Goal: Task Accomplishment & Management: Use online tool/utility

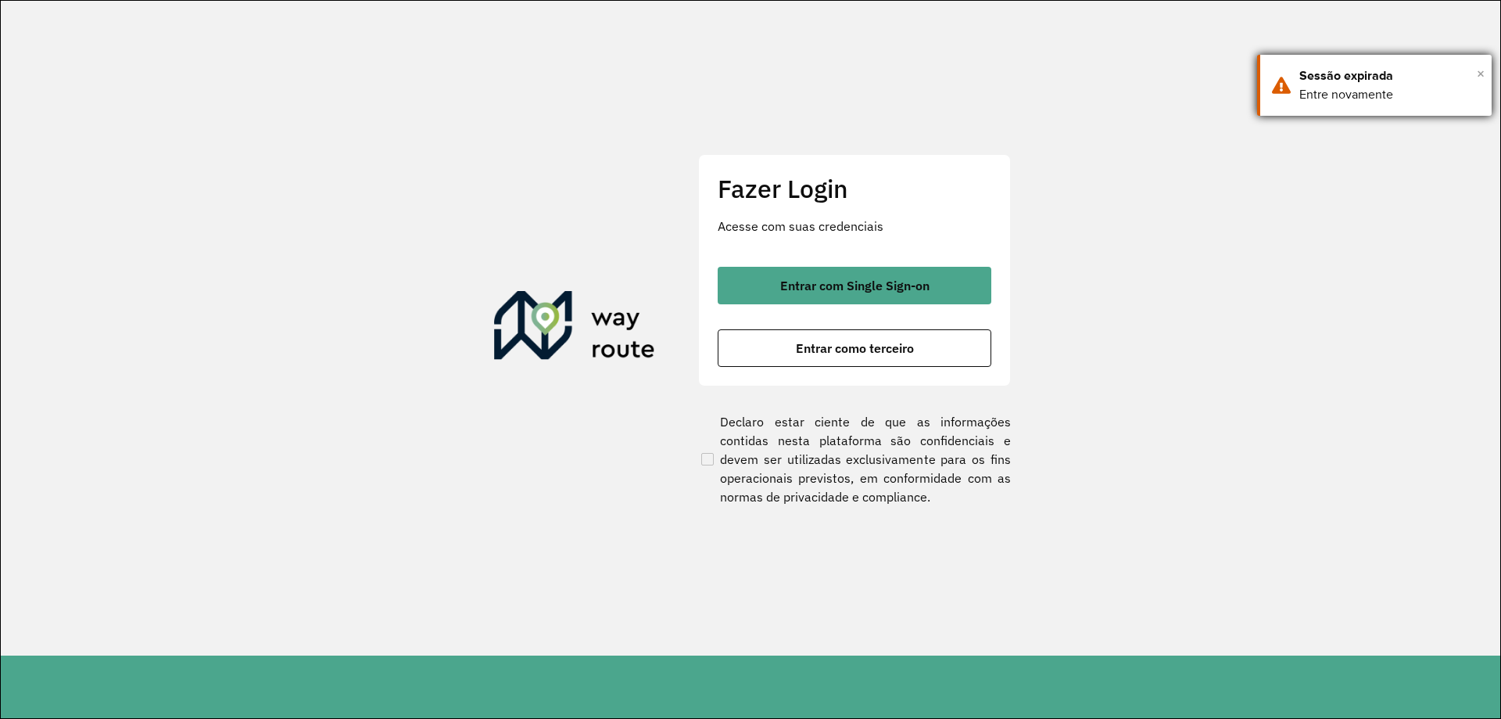
click at [1483, 70] on span "×" at bounding box center [1481, 73] width 8 height 23
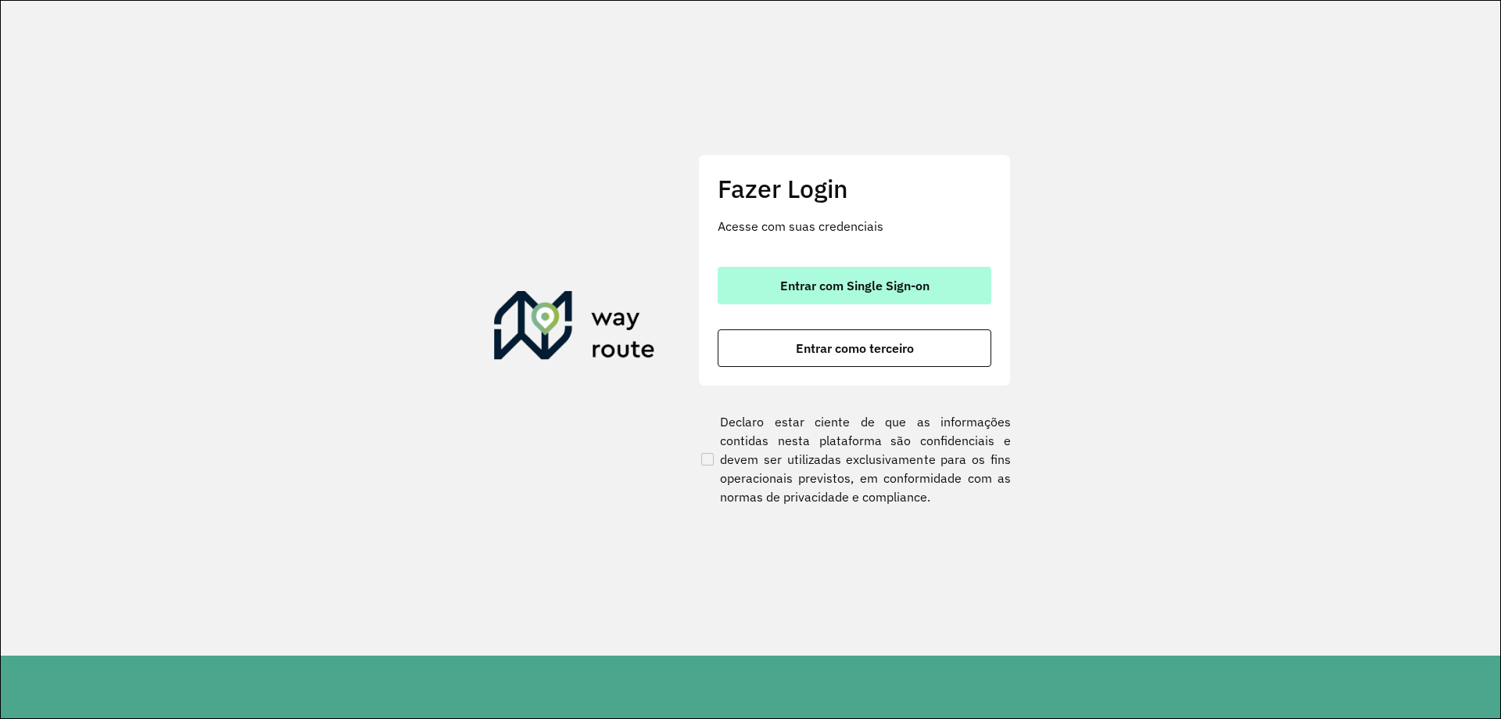
click at [866, 282] on span "Entrar com Single Sign-on" at bounding box center [854, 285] width 149 height 13
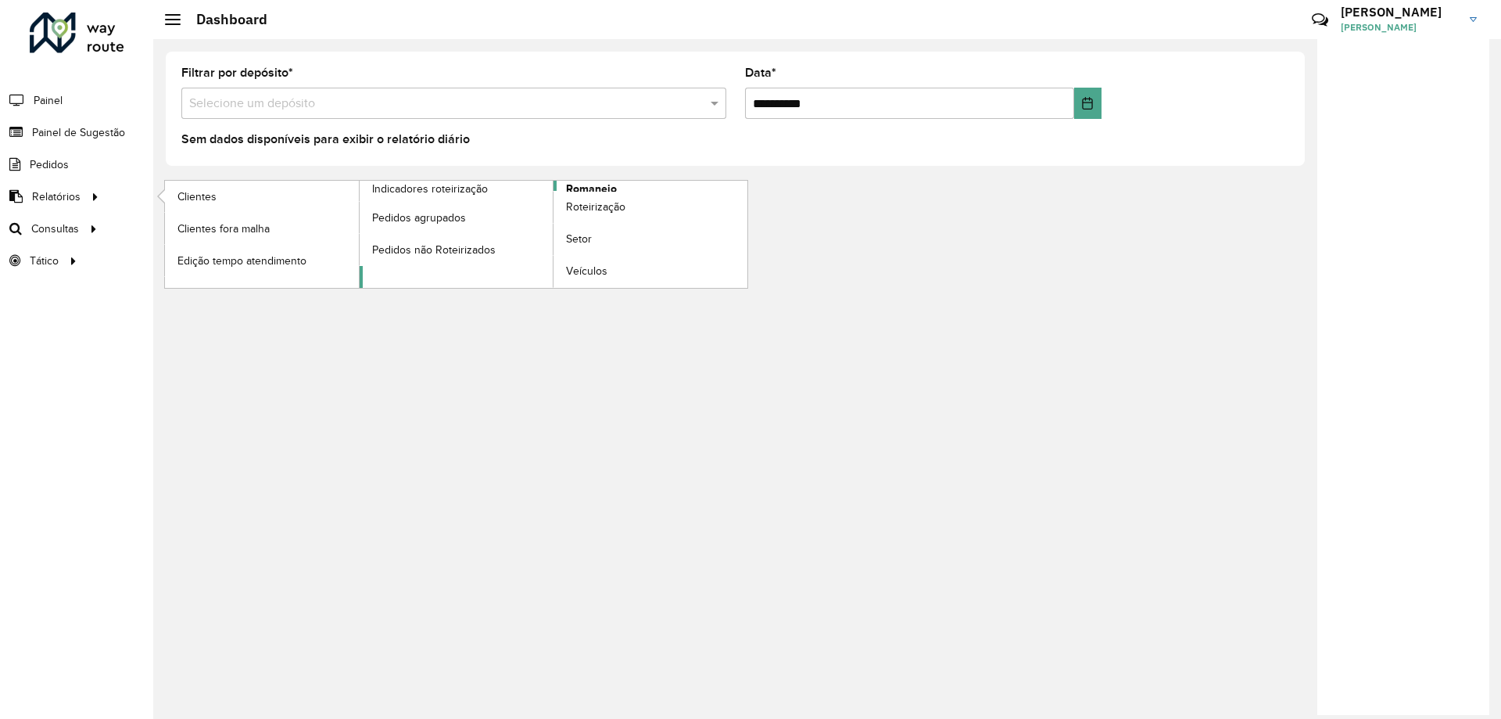
click at [615, 184] on span "Romaneio" at bounding box center [591, 189] width 51 height 16
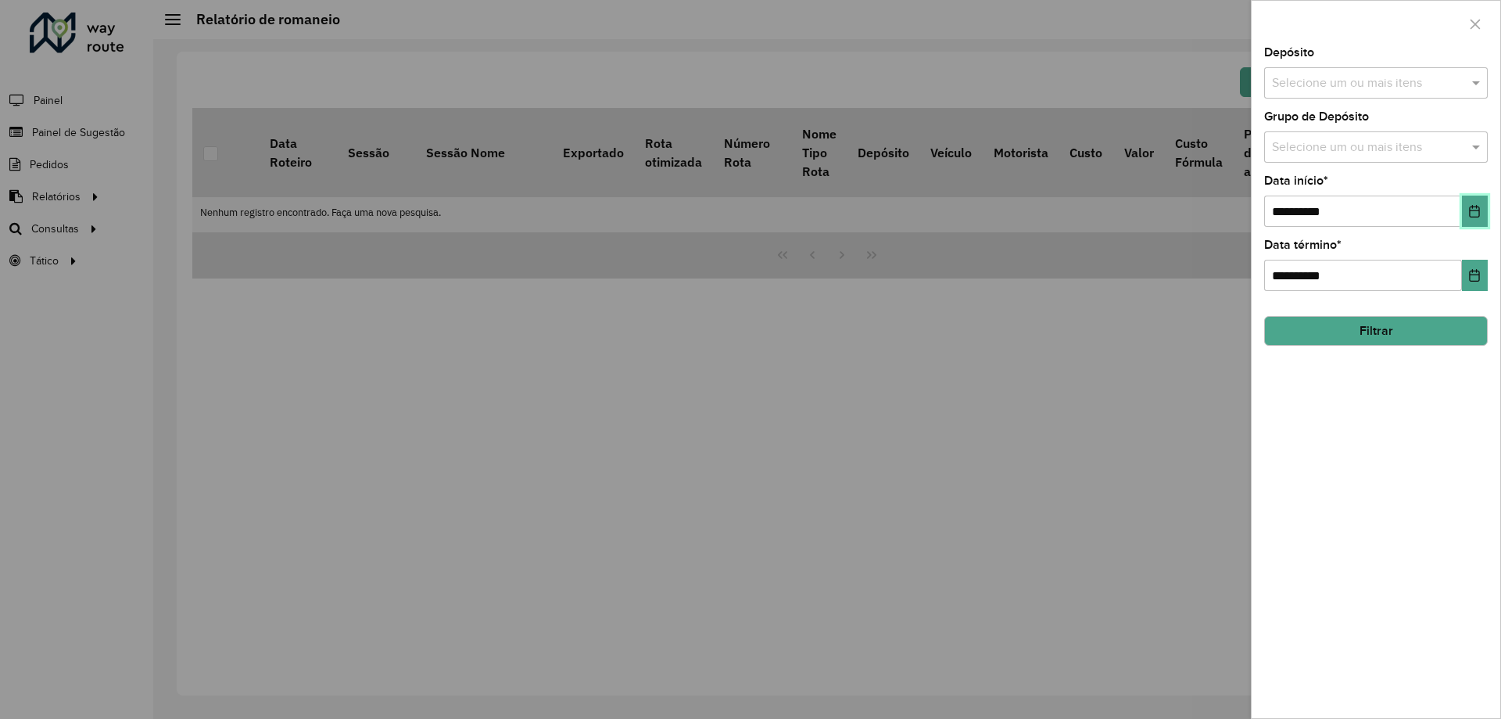
click at [1487, 209] on button "Choose Date" at bounding box center [1475, 210] width 26 height 31
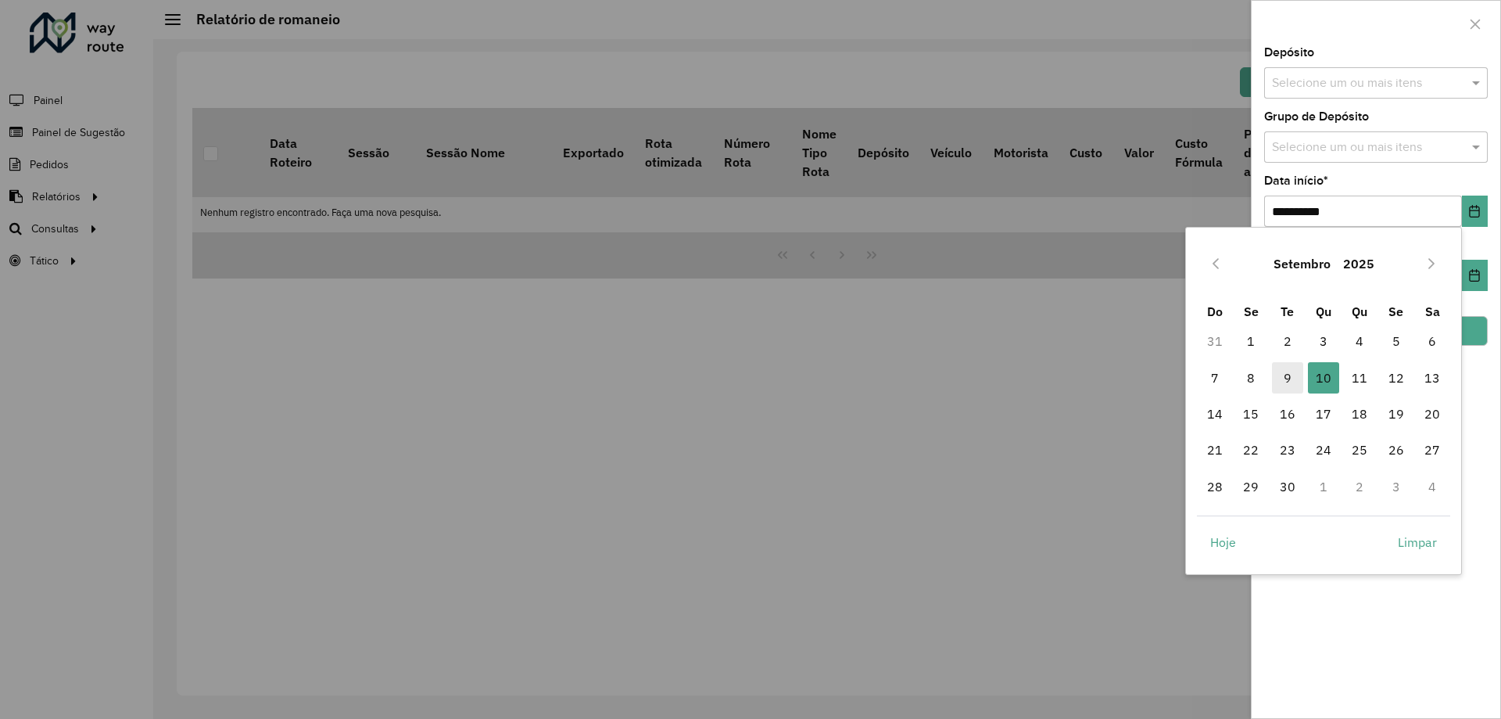
click at [1275, 378] on span "9" at bounding box center [1287, 377] width 31 height 31
type input "**********"
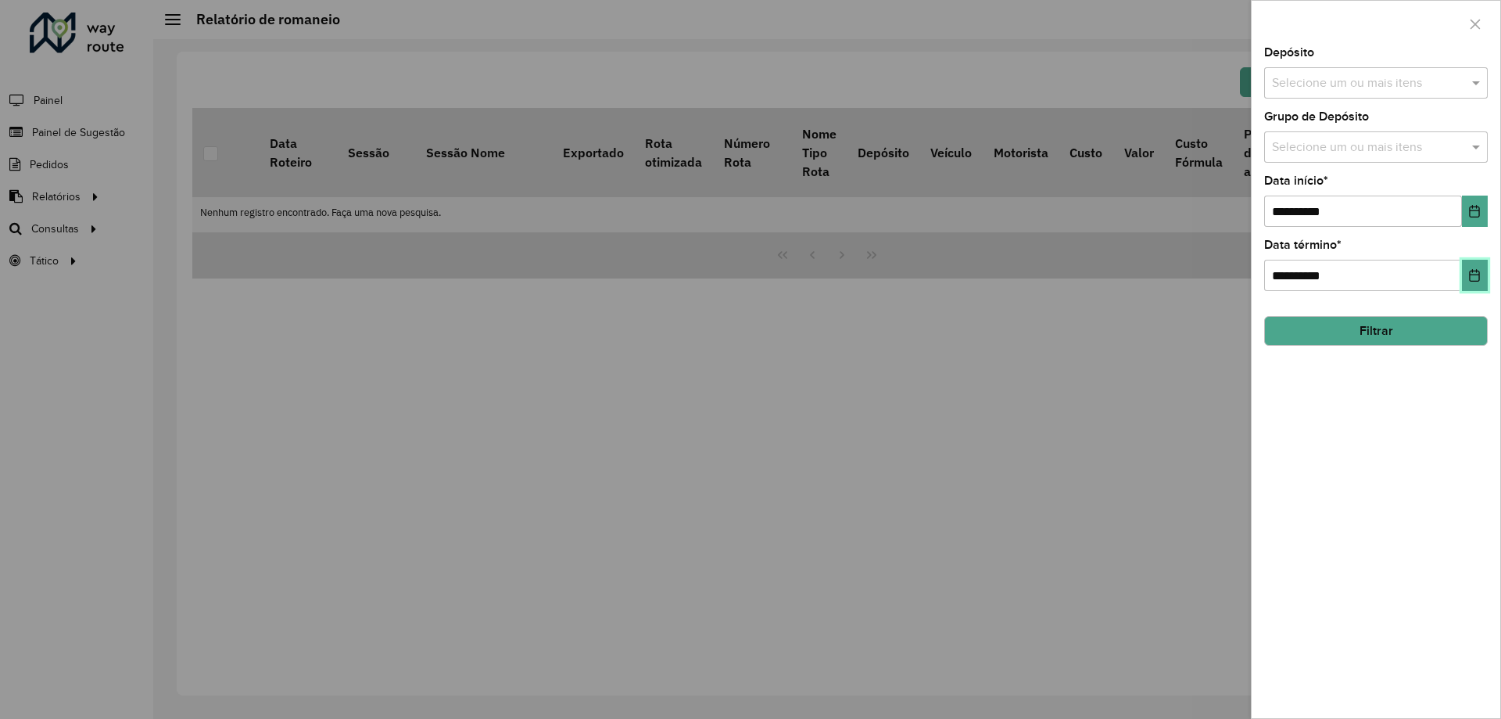
click at [1465, 264] on button "Choose Date" at bounding box center [1475, 275] width 26 height 31
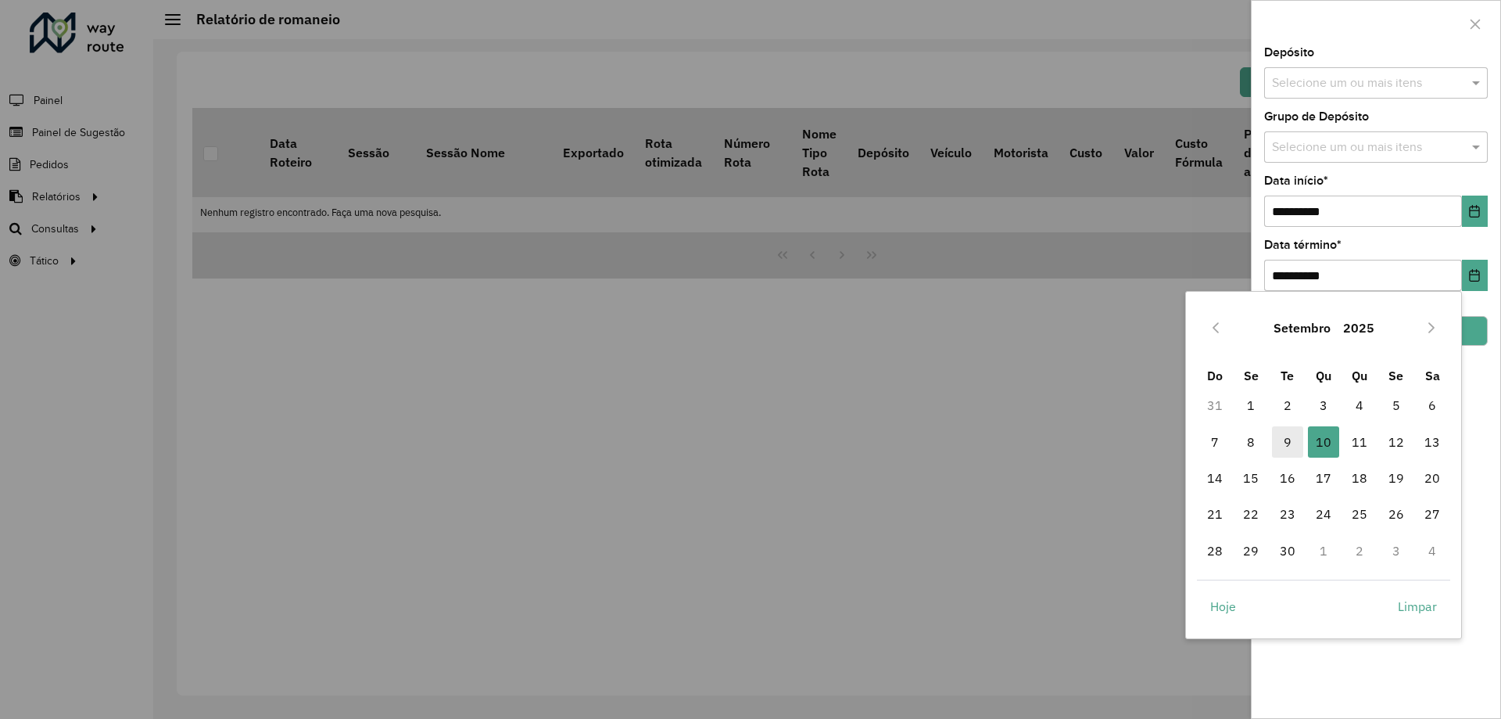
click at [1286, 432] on span "9" at bounding box center [1287, 441] width 31 height 31
type input "**********"
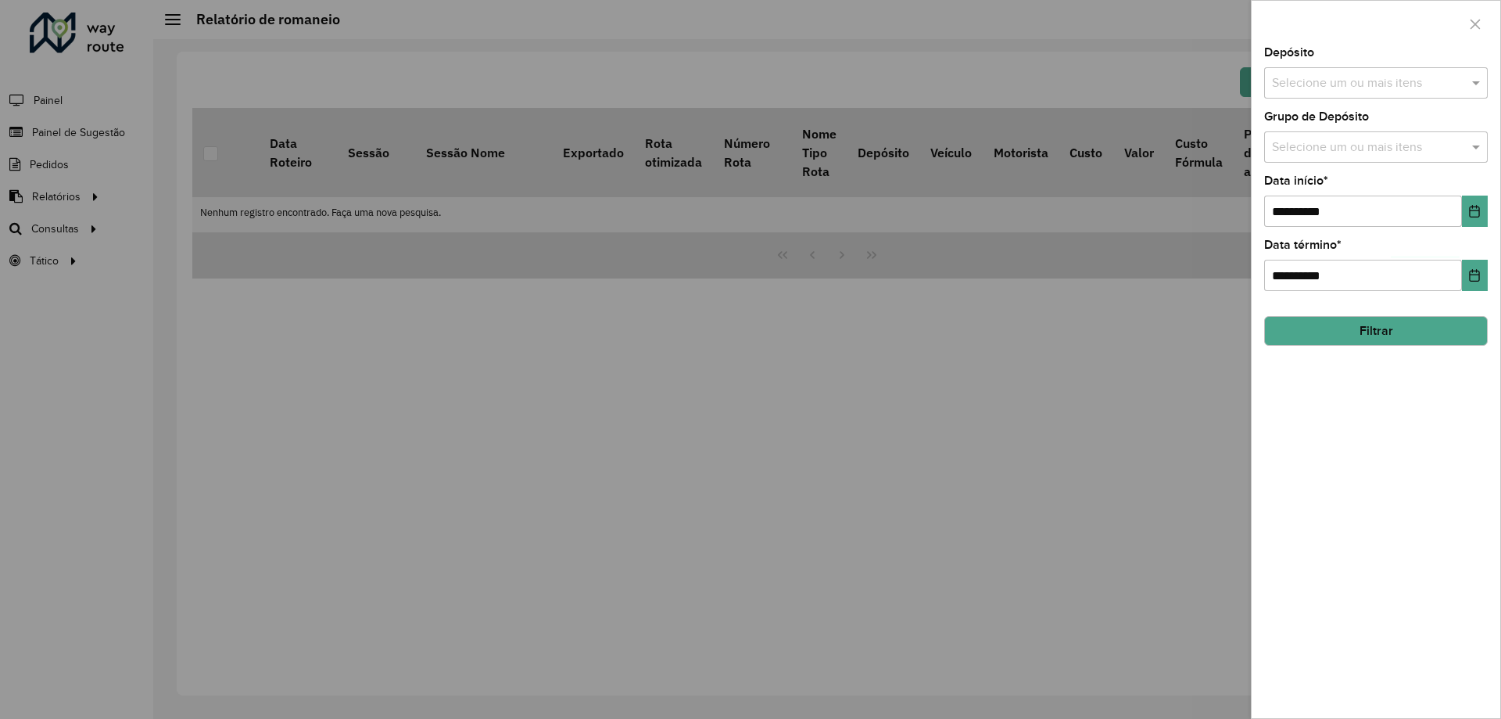
click at [1329, 324] on button "Filtrar" at bounding box center [1376, 331] width 224 height 30
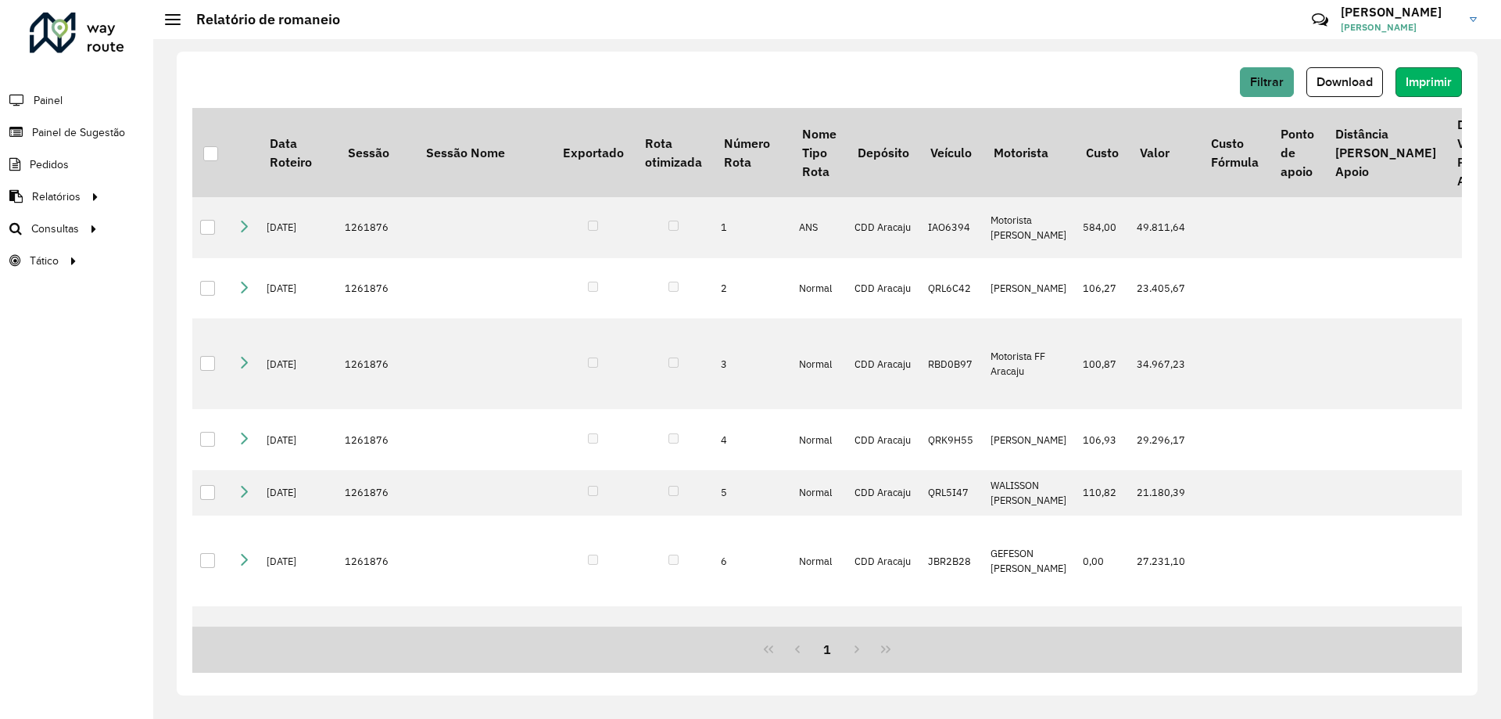
click at [1424, 74] on button "Imprimir" at bounding box center [1429, 82] width 66 height 30
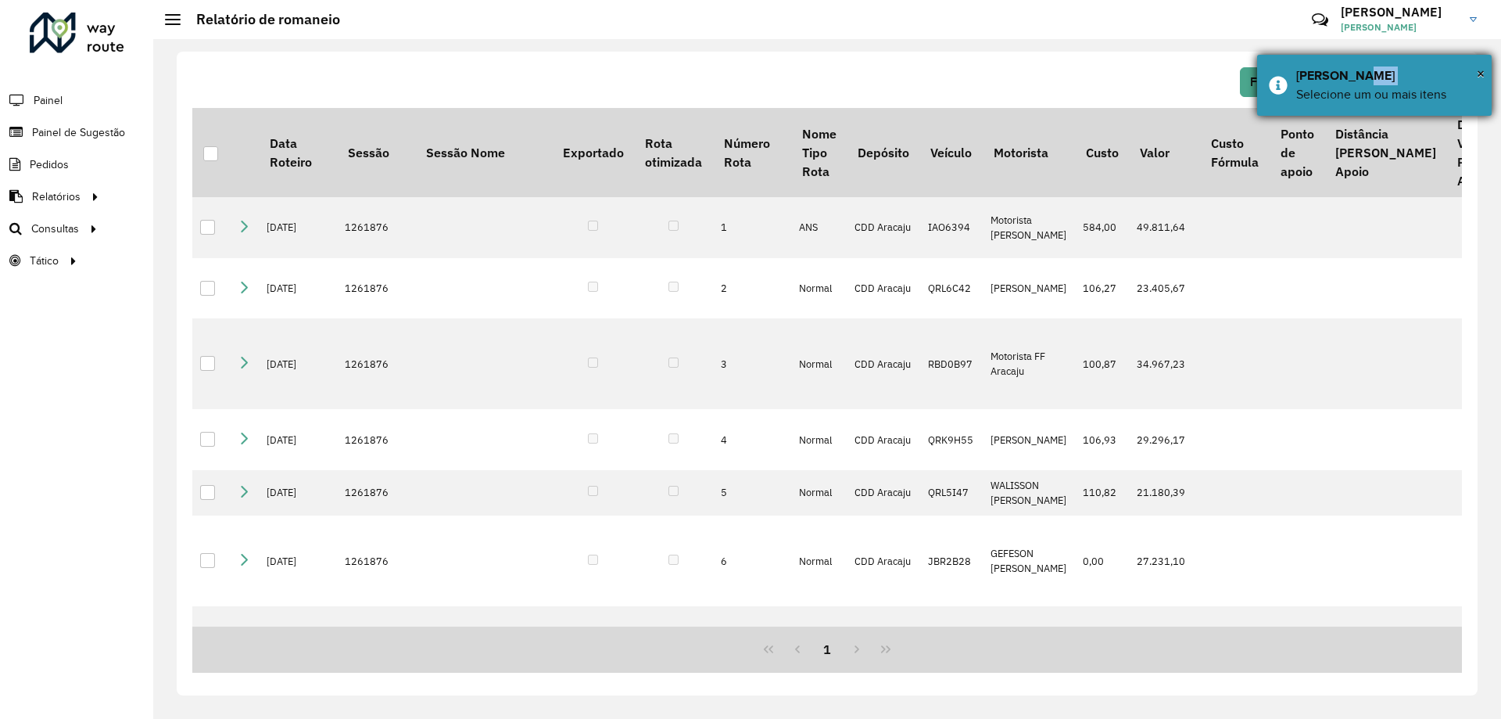
click at [1397, 81] on div "Imprimir Romaneio" at bounding box center [1388, 75] width 184 height 19
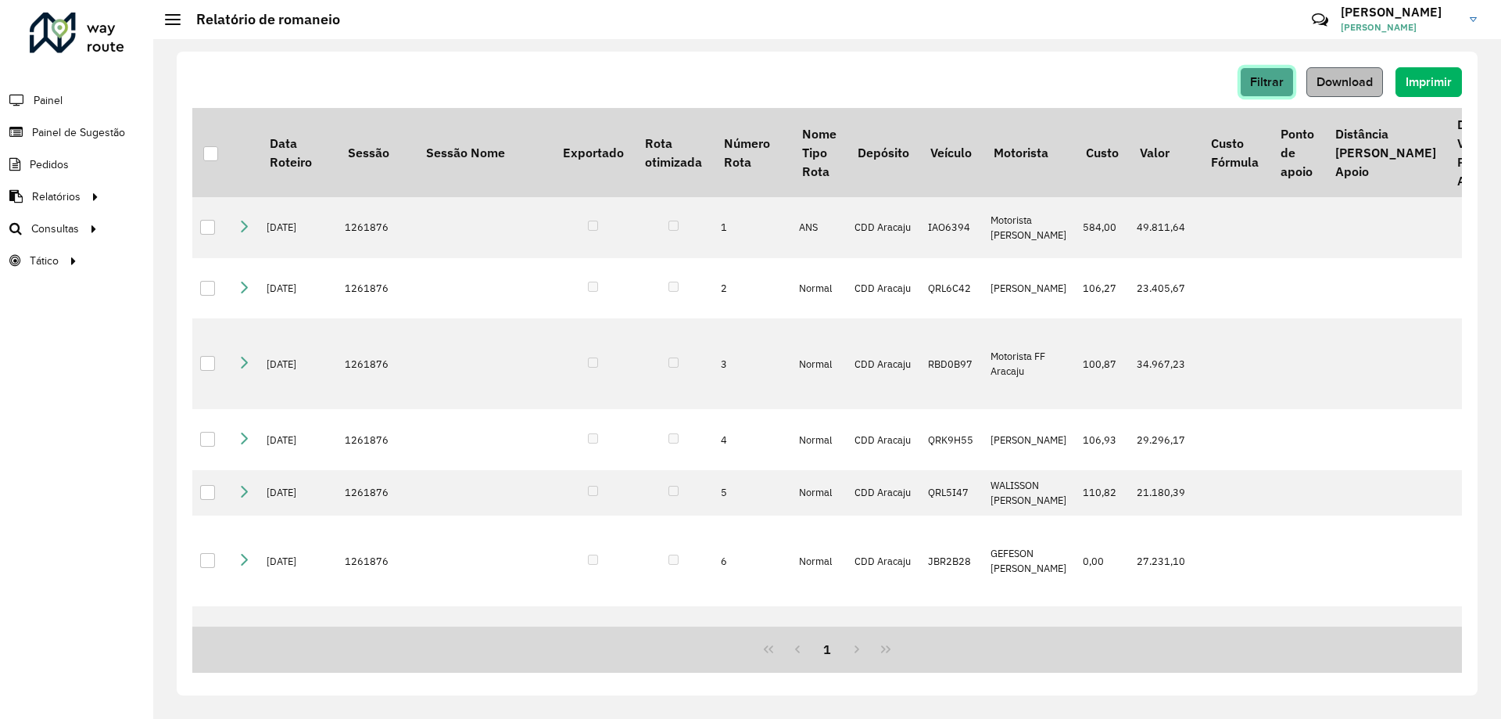
drag, startPoint x: 1282, startPoint y: 76, endPoint x: 1325, endPoint y: 74, distance: 42.3
click at [1325, 74] on div "Filtrar Download Imprimir" at bounding box center [827, 82] width 1270 height 30
click at [1325, 74] on button "Download" at bounding box center [1345, 82] width 77 height 30
click at [1266, 84] on span "Filtrar" at bounding box center [1267, 81] width 34 height 13
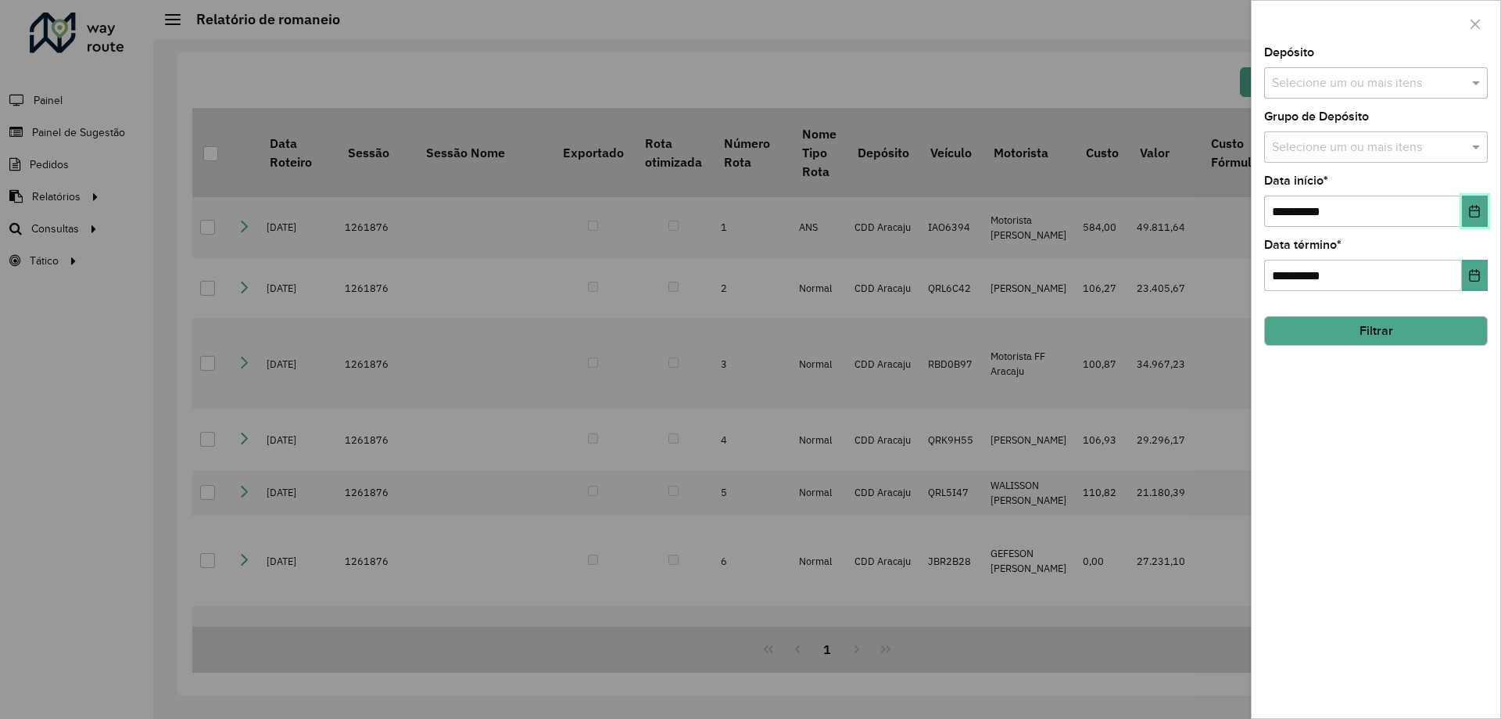
click at [1462, 202] on button "Choose Date" at bounding box center [1475, 210] width 26 height 31
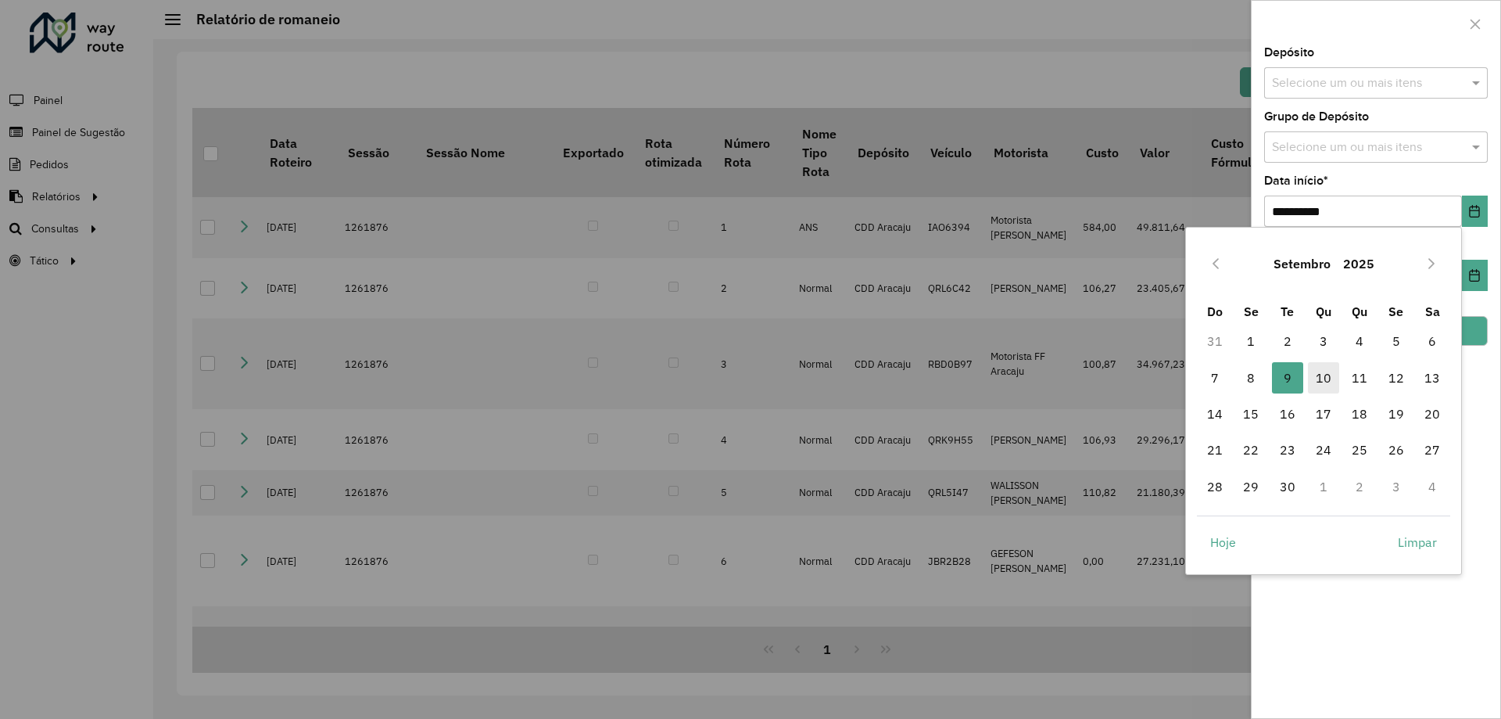
click at [1331, 371] on span "10" at bounding box center [1323, 377] width 31 height 31
type input "**********"
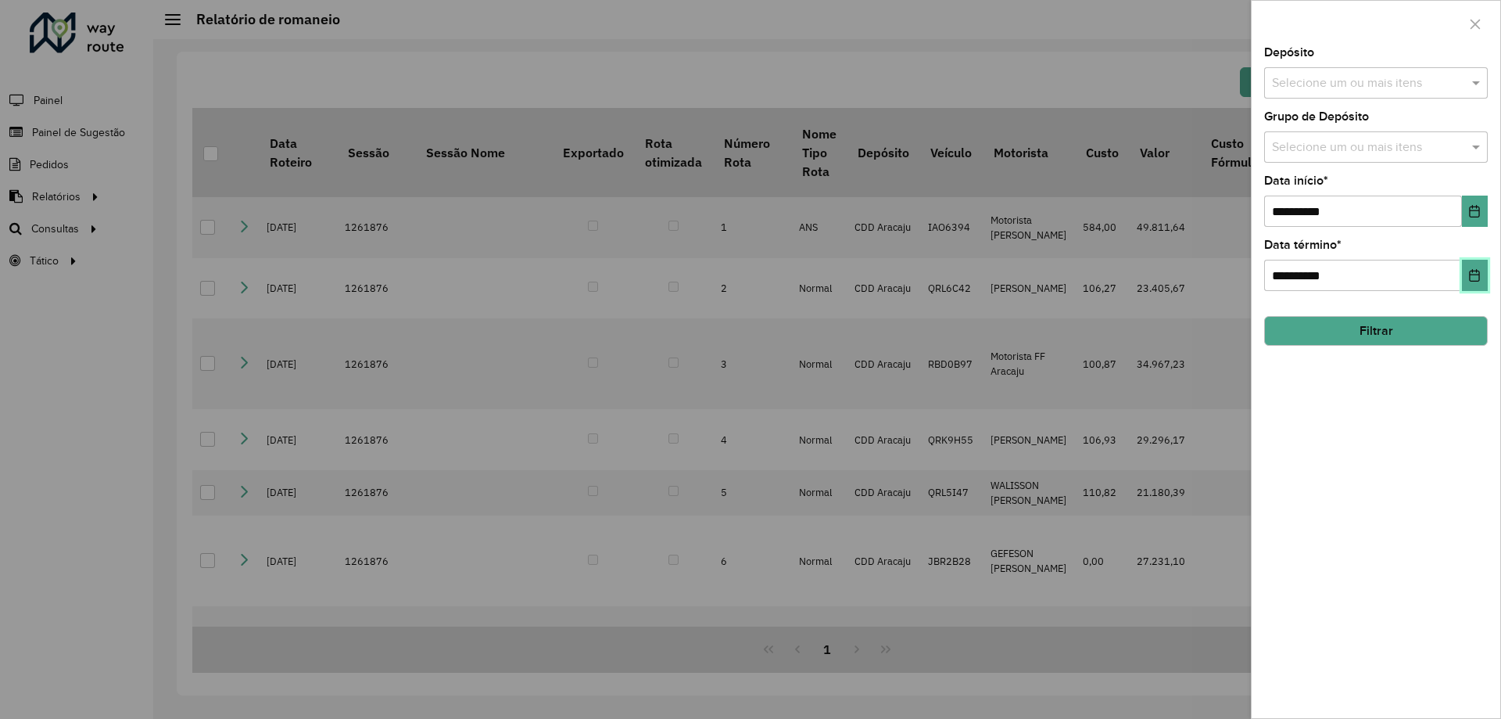
click at [1472, 271] on icon "Choose Date" at bounding box center [1474, 275] width 13 height 13
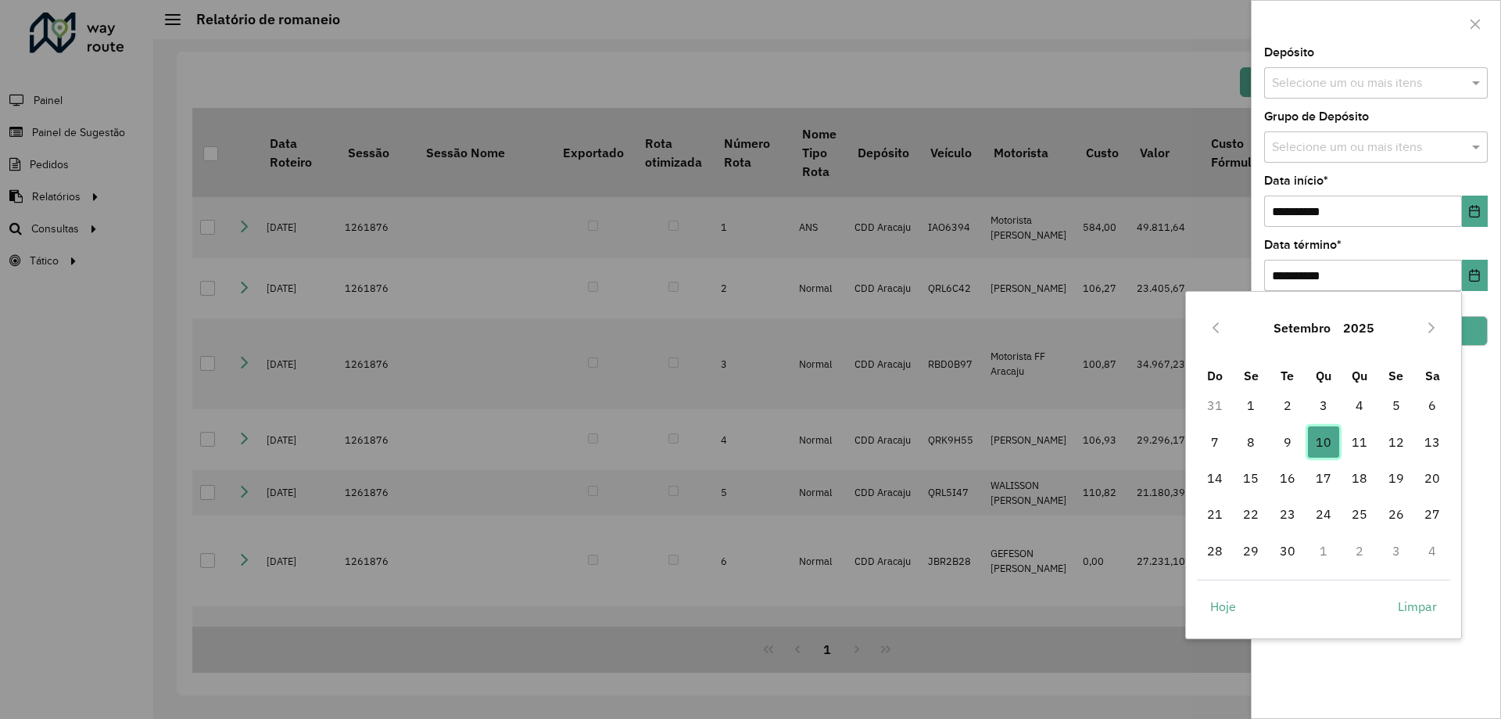
click at [1320, 443] on span "10" at bounding box center [1323, 441] width 31 height 31
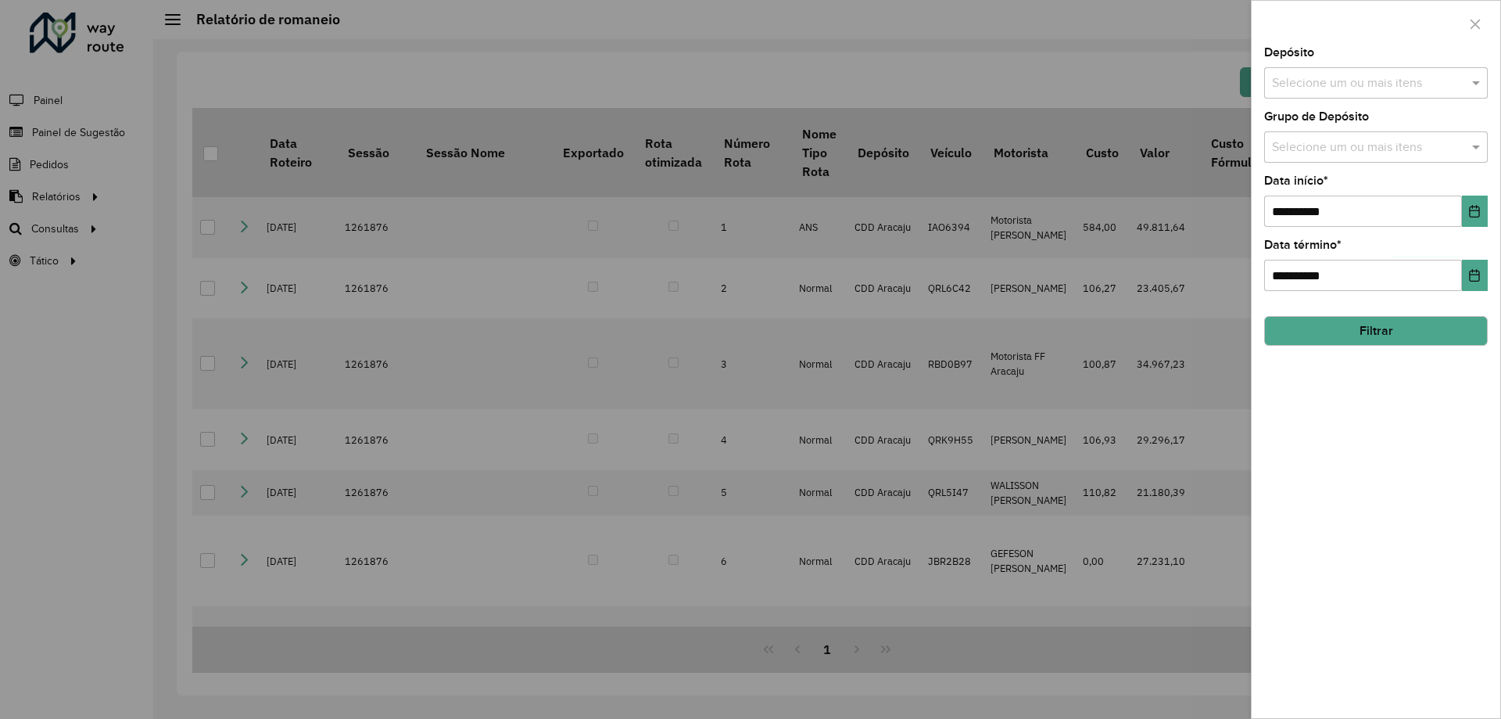
click at [1368, 337] on button "Filtrar" at bounding box center [1376, 331] width 224 height 30
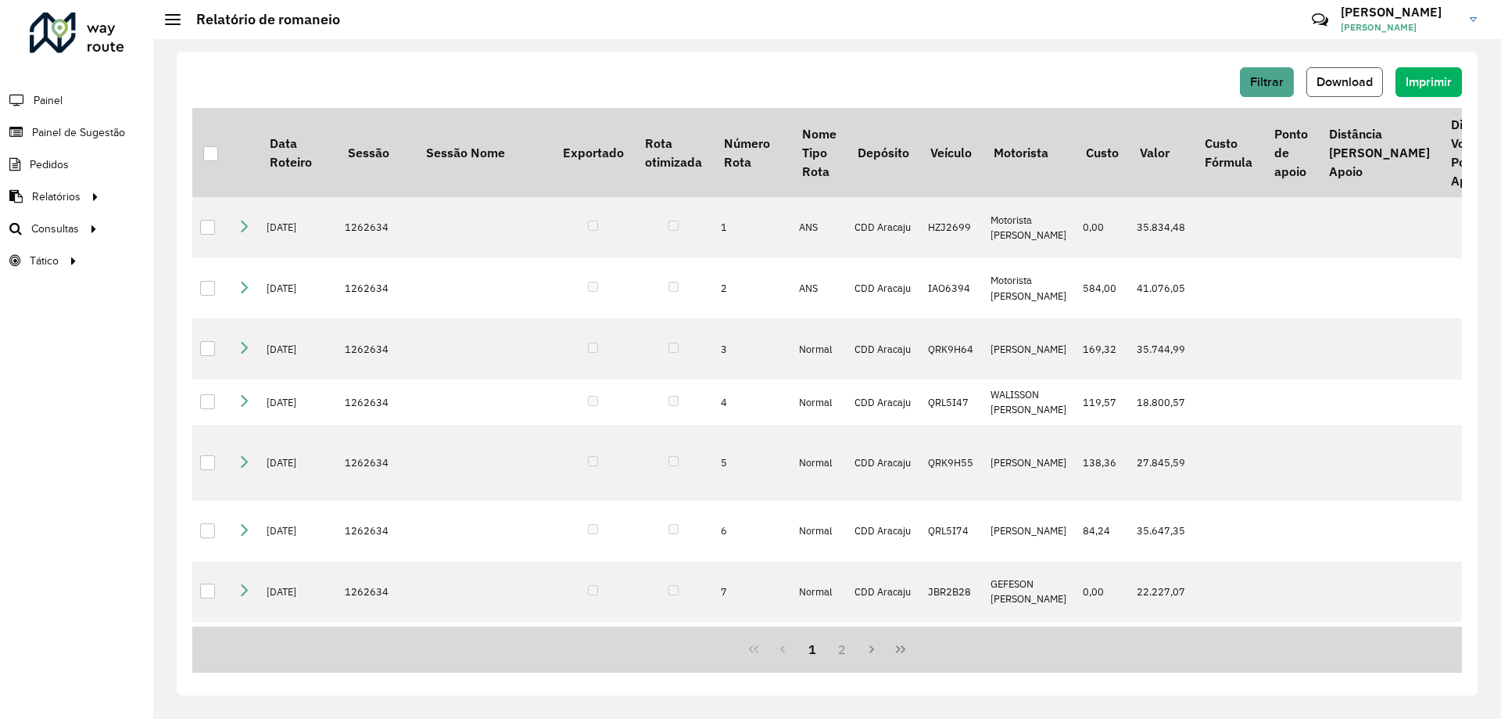
click at [1368, 77] on span "Download" at bounding box center [1345, 81] width 56 height 13
